Goal: Complete application form: Complete application form

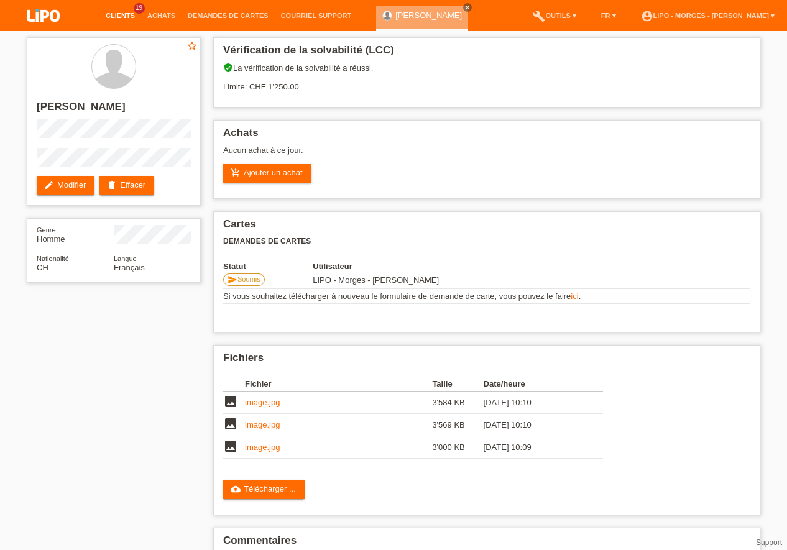
click at [124, 12] on link "Clients" at bounding box center [120, 15] width 42 height 7
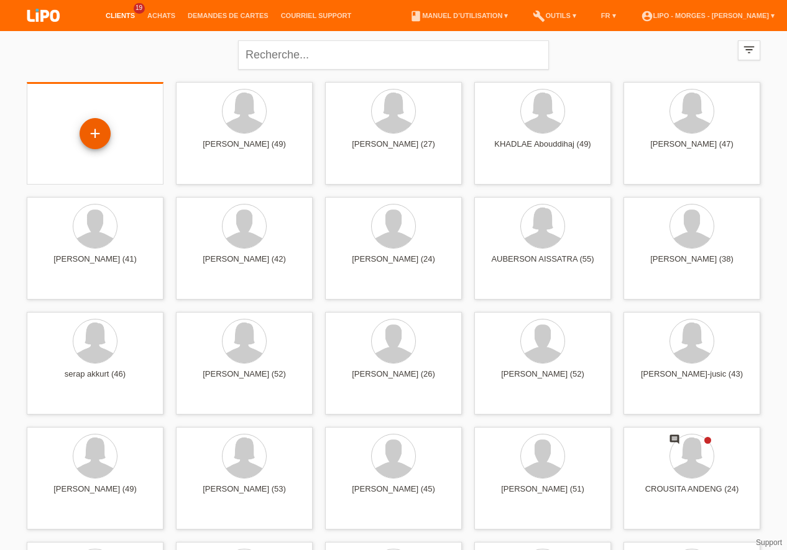
click at [98, 136] on div "+" at bounding box center [95, 133] width 31 height 31
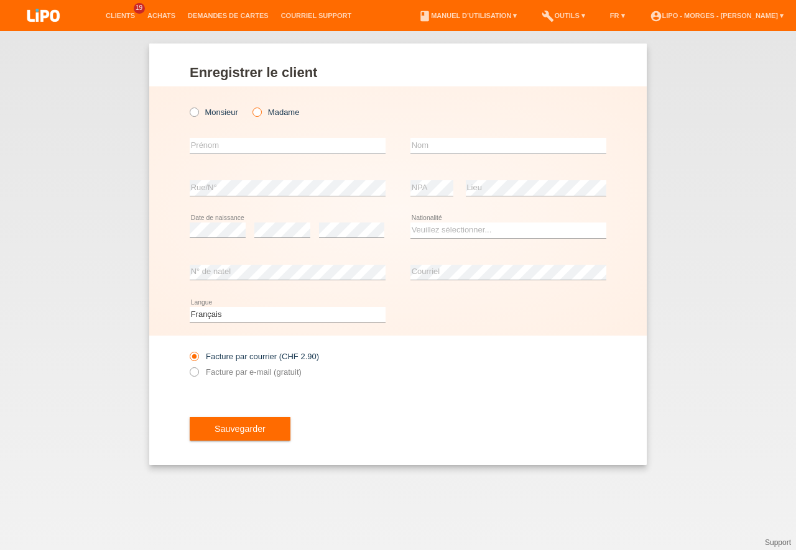
click at [250, 106] on icon at bounding box center [250, 106] width 0 height 0
click at [260, 112] on input "Madame" at bounding box center [256, 112] width 8 height 8
radio input "true"
click at [213, 151] on input "text" at bounding box center [288, 146] width 196 height 16
type input "liliana"
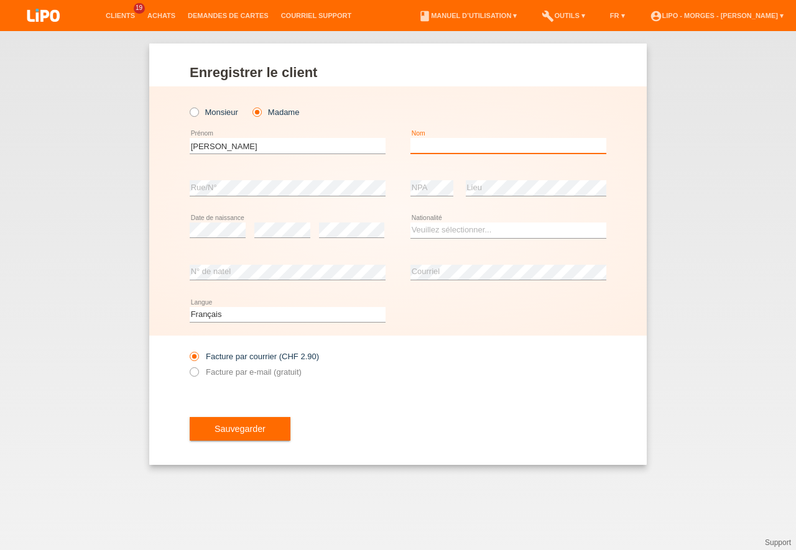
click at [422, 147] on input "text" at bounding box center [508, 146] width 196 height 16
type input "ereira"
click at [410, 223] on select "Veuillez sélectionner... Suisse Allemagne Autriche Liechtenstein ------------ A…" at bounding box center [508, 230] width 196 height 15
select select "PT"
click at [0, 0] on option "Portugal" at bounding box center [0, 0] width 0 height 0
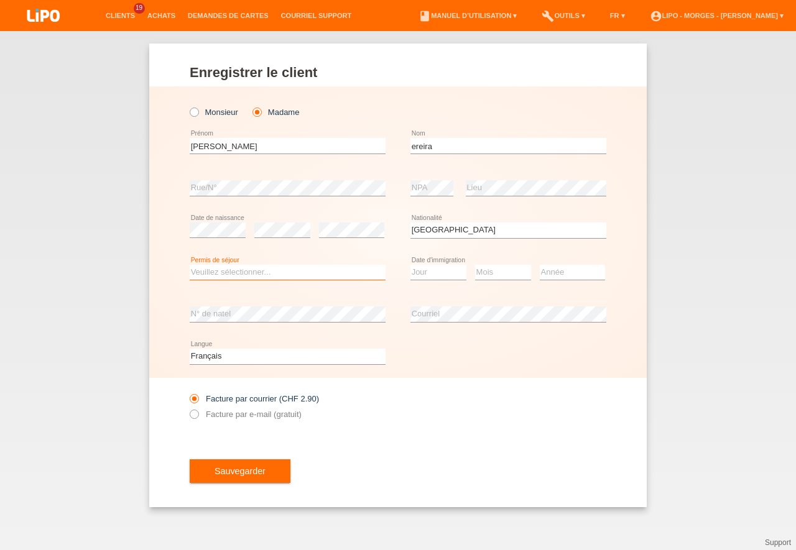
click at [190, 265] on select "Veuillez sélectionner... C B B - Statut de réfugié Autre" at bounding box center [288, 272] width 196 height 15
select select "C"
click at [0, 0] on option "C" at bounding box center [0, 0] width 0 height 0
click at [410, 265] on select "Jour 01 02 03 04 05 06 07 08 09 10 11" at bounding box center [438, 272] width 56 height 15
select select "01"
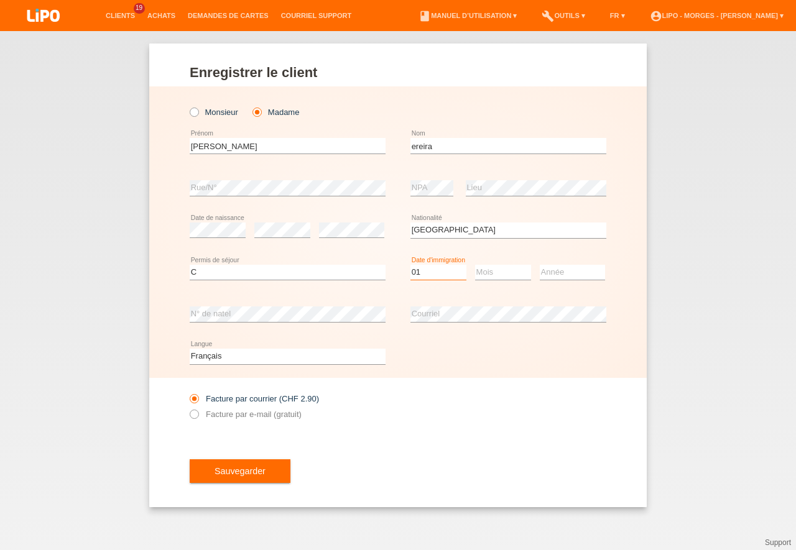
click at [0, 0] on option "01" at bounding box center [0, 0] width 0 height 0
click at [475, 265] on select "Mois 01 02 03 04 05 06 07 08 09 10 11" at bounding box center [503, 272] width 56 height 15
select select "10"
click at [0, 0] on option "10" at bounding box center [0, 0] width 0 height 0
click at [539, 265] on select "Année 2025 2024 2023 2022 2021 2020 2019 2018 2017 2016 2015 2014 2013 2012 201…" at bounding box center [571, 272] width 65 height 15
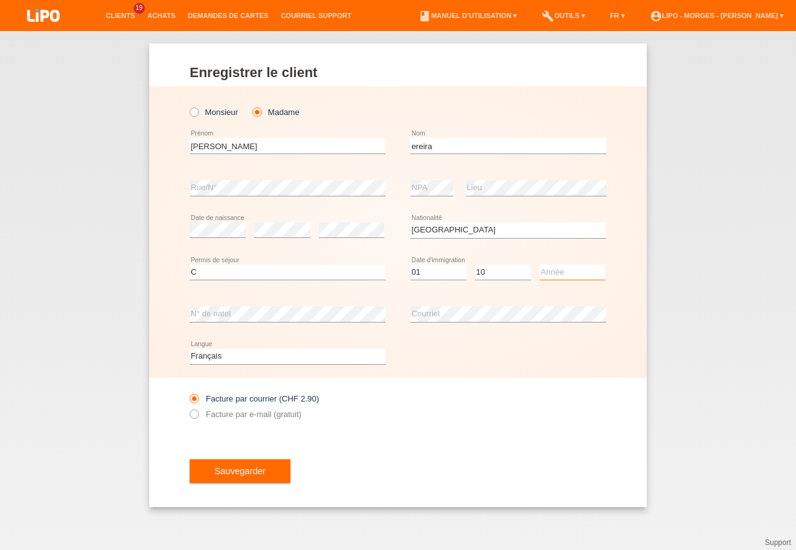
select select "1992"
click at [0, 0] on option "1992" at bounding box center [0, 0] width 0 height 0
click at [188, 408] on icon at bounding box center [188, 408] width 0 height 0
click at [195, 416] on input "Facture par e-mail (gratuit)" at bounding box center [194, 418] width 8 height 16
radio input "true"
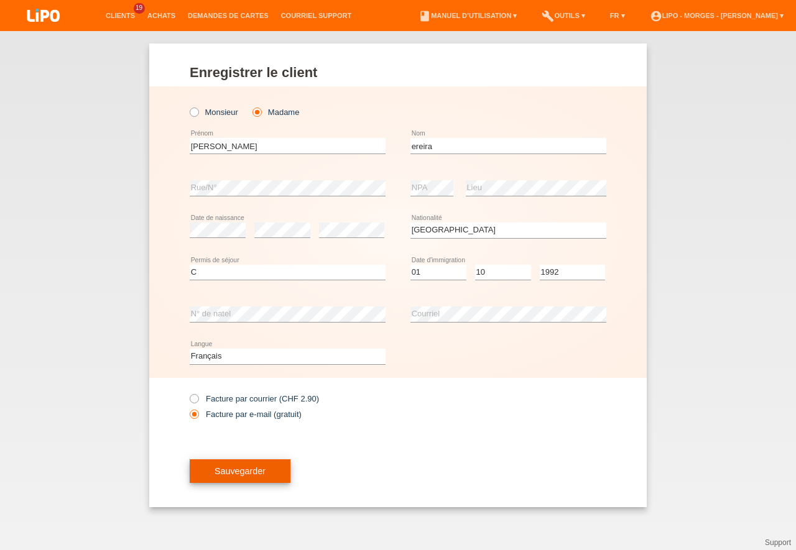
click at [250, 465] on button "Sauvegarder" at bounding box center [240, 471] width 101 height 24
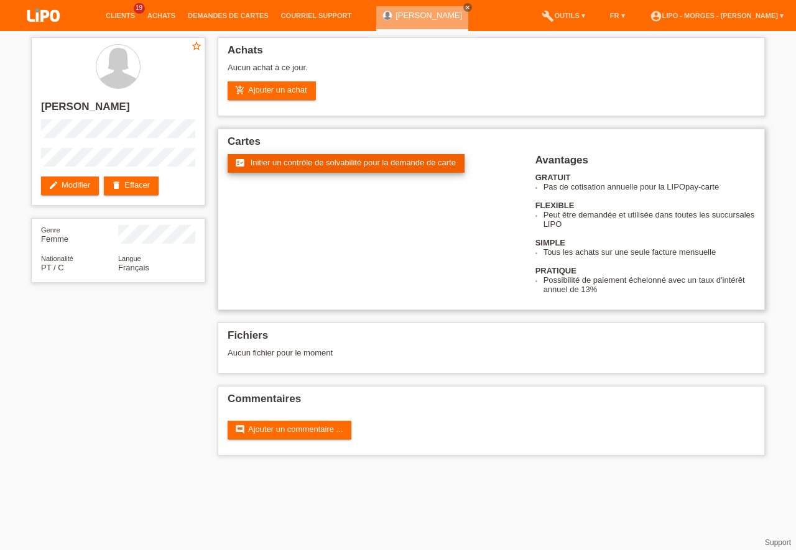
click at [309, 162] on span "Initier un contrôle de solvabilité pour la demande de carte" at bounding box center [352, 162] width 205 height 9
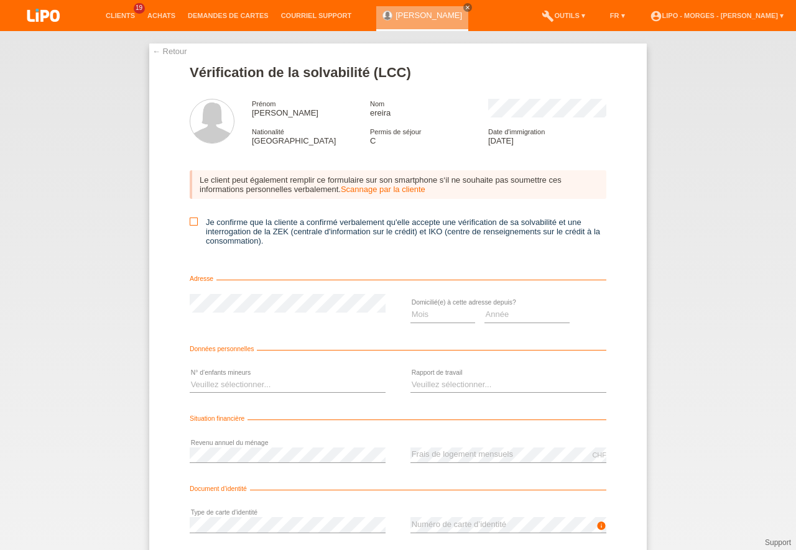
click at [190, 223] on icon at bounding box center [194, 222] width 8 height 8
click at [190, 223] on input "Je confirme que la cliente a confirmé verbalement qu'elle accepte une vérificat…" at bounding box center [194, 222] width 8 height 8
checkbox input "true"
click at [410, 307] on select "Mois 01 02 03 04 05 06 07 08 09 10" at bounding box center [442, 314] width 65 height 15
select select "06"
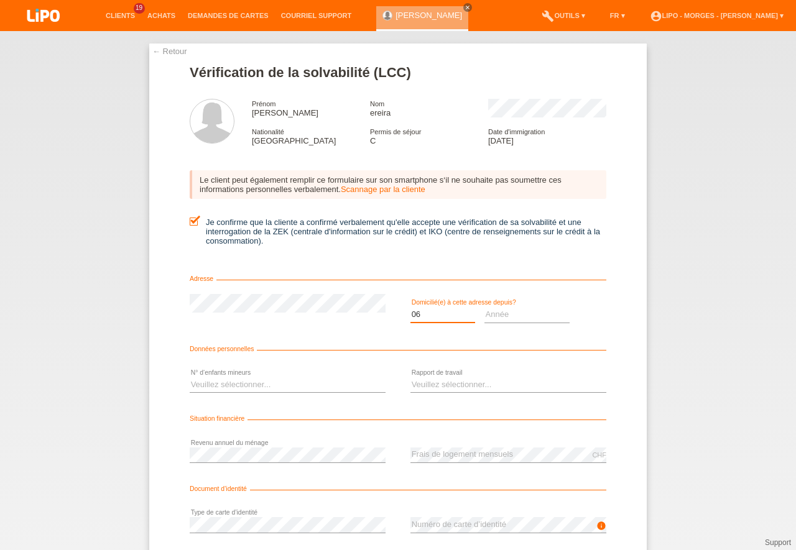
click at [0, 0] on option "06" at bounding box center [0, 0] width 0 height 0
click at [484, 307] on select "Année 2025 2024 2023 2022 2021 2020 2019 2018 2017 2016 2015 2014 2013 2012 201…" at bounding box center [527, 314] width 86 height 15
select select "2014"
click at [0, 0] on option "2014" at bounding box center [0, 0] width 0 height 0
click at [190, 377] on select "Veuillez sélectionner... 0 1 2 3 4 5 6 7 8 9" at bounding box center [288, 384] width 196 height 15
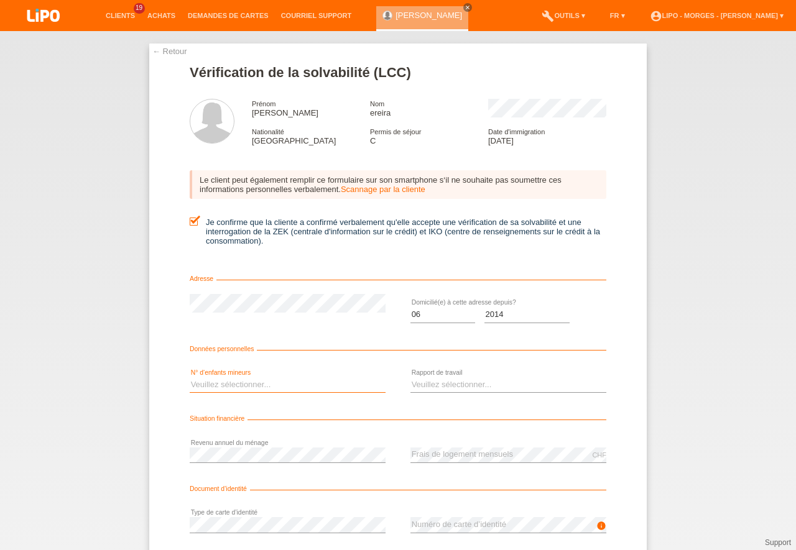
select select "3"
click at [0, 0] on option "3" at bounding box center [0, 0] width 0 height 0
click at [410, 377] on select "Veuillez sélectionner... A durée indéterminée A durée déterminée Apprenti/étudi…" at bounding box center [508, 384] width 196 height 15
select select "UNLIMITED"
click at [0, 0] on option "A durée indéterminée" at bounding box center [0, 0] width 0 height 0
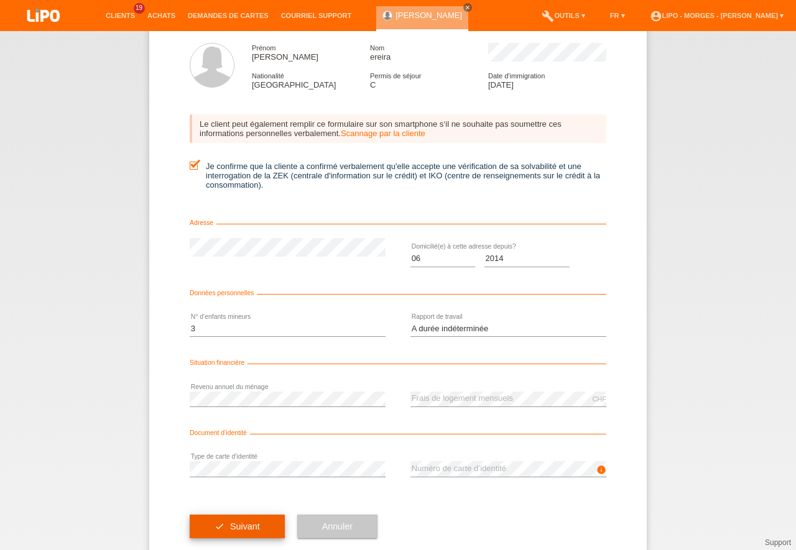
click at [253, 532] on button "check Suivant" at bounding box center [237, 527] width 95 height 24
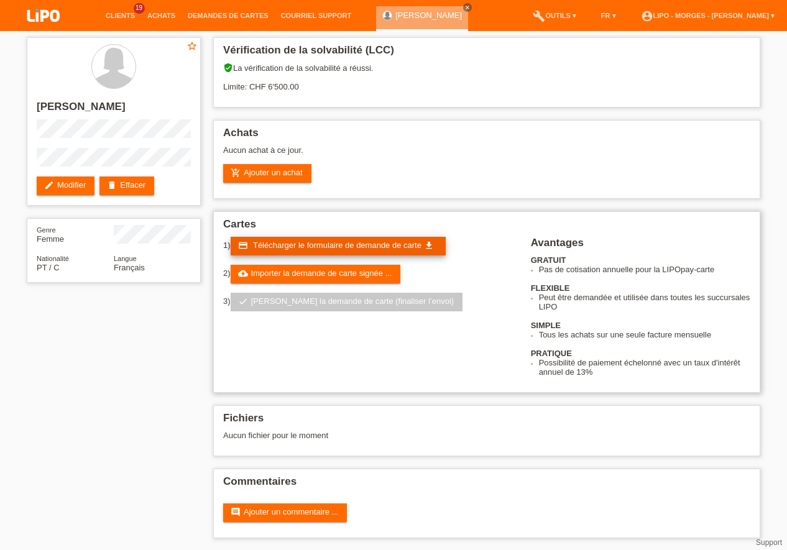
click at [314, 247] on span "Télécharger le formulaire de demande de carte" at bounding box center [337, 245] width 168 height 9
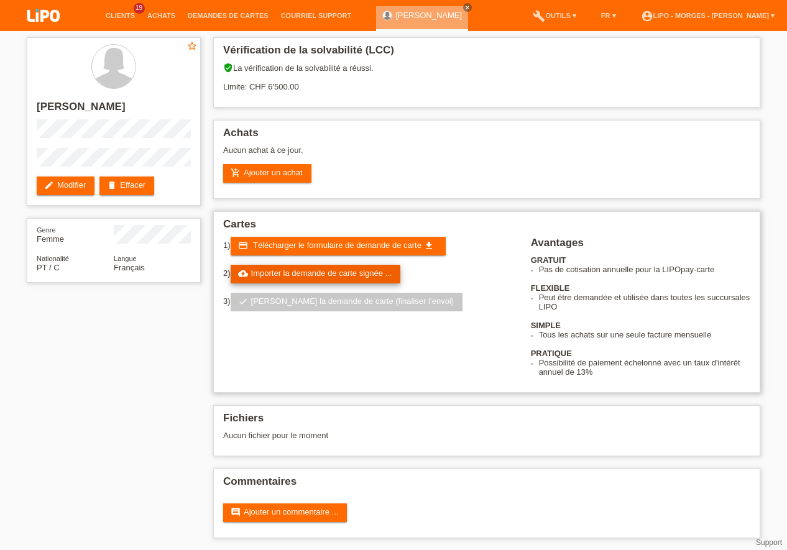
click at [368, 273] on link "cloud_upload Importer la demande de carte signée ..." at bounding box center [316, 274] width 170 height 19
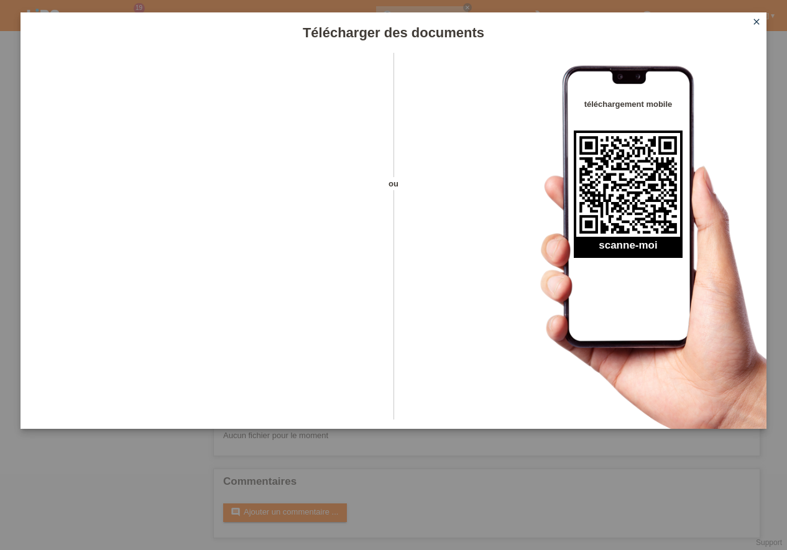
click at [758, 20] on icon "close" at bounding box center [756, 22] width 10 height 10
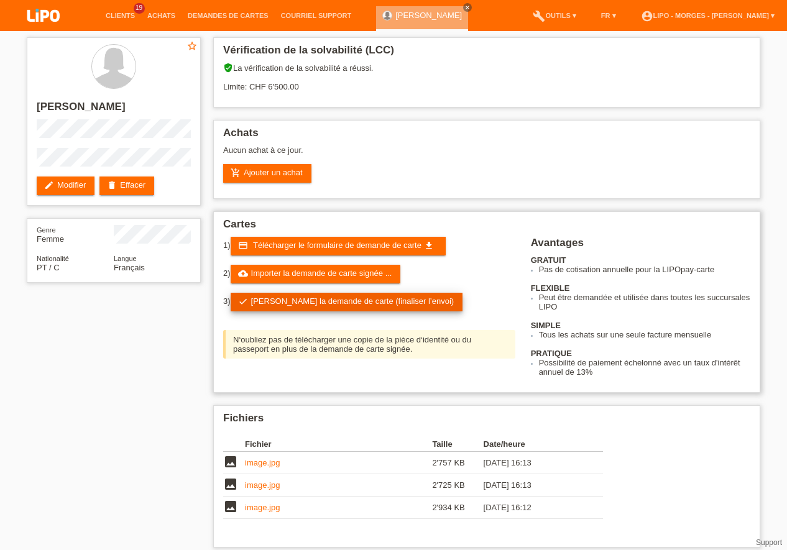
click at [334, 297] on link "check Soumettre la demande de carte (finaliser l’envoi)" at bounding box center [347, 302] width 232 height 19
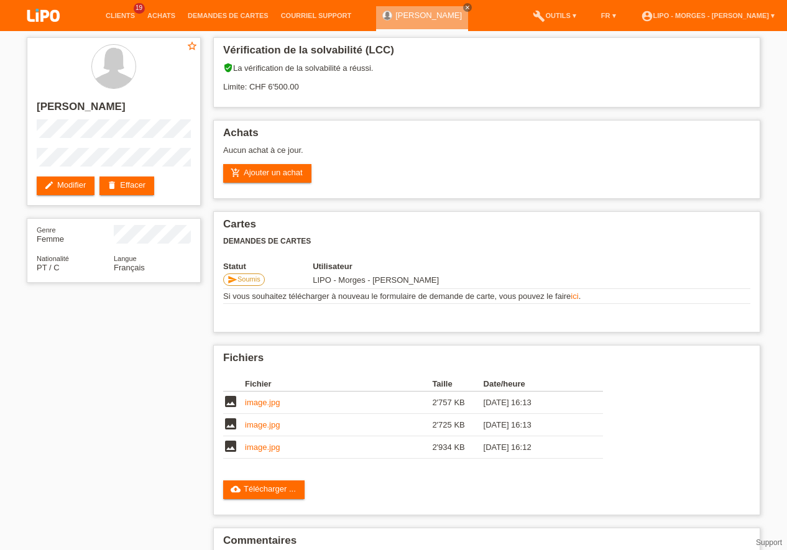
click at [237, 12] on li "Demandes de cartes" at bounding box center [227, 16] width 93 height 32
click at [223, 16] on link "Demandes de cartes" at bounding box center [227, 15] width 93 height 7
